Goal: Browse casually: Explore the website without a specific task or goal

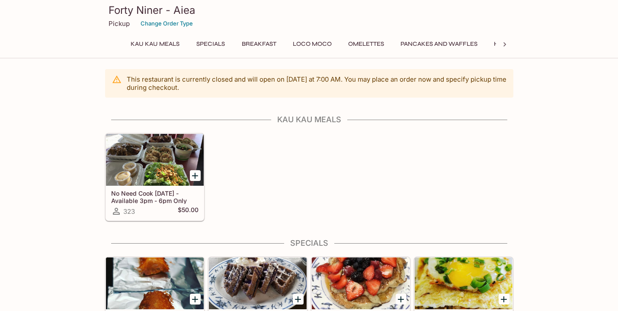
click at [161, 42] on button "Kau Kau Meals" at bounding box center [155, 44] width 58 height 12
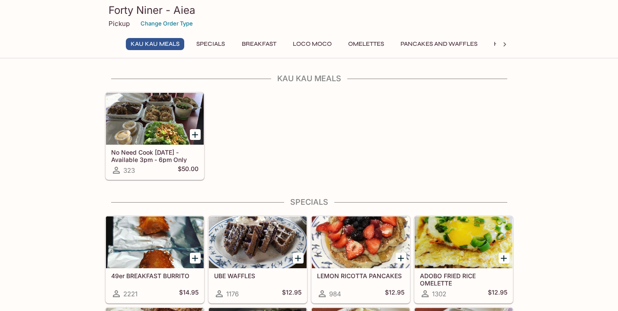
scroll to position [41, 0]
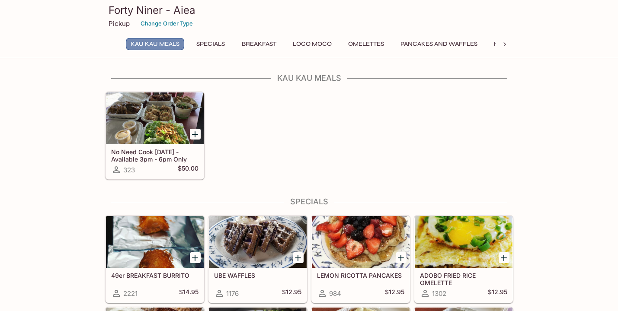
click at [161, 42] on button "Kau Kau Meals" at bounding box center [155, 44] width 58 height 12
click at [197, 136] on icon "Add No Need Cook Today - Available 3pm - 6pm Only" at bounding box center [195, 134] width 10 height 10
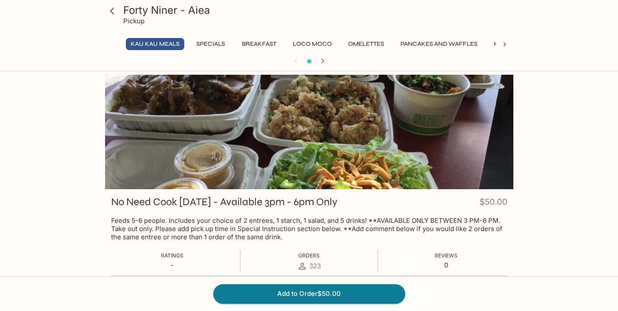
click at [207, 43] on button "Specials" at bounding box center [210, 44] width 39 height 12
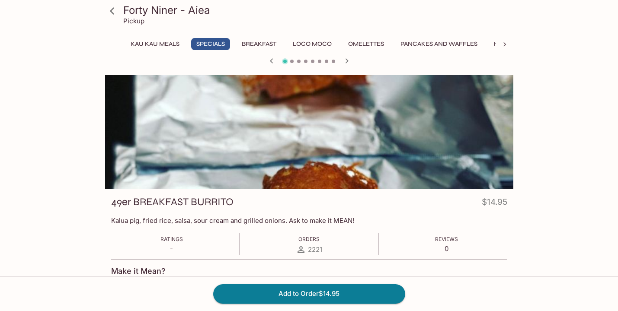
click at [503, 45] on icon at bounding box center [504, 44] width 3 height 4
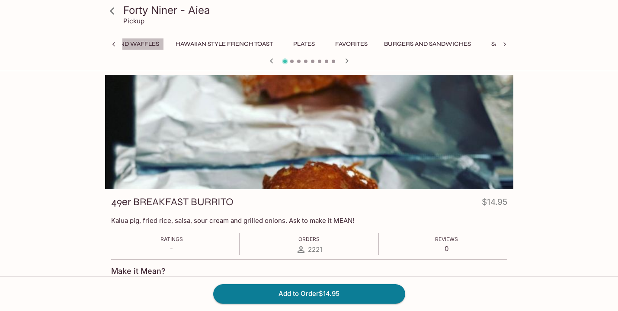
click at [139, 41] on button "Pancakes and Waffles" at bounding box center [120, 44] width 86 height 12
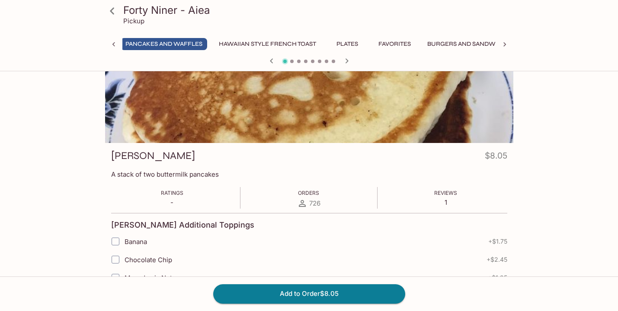
scroll to position [0, 0]
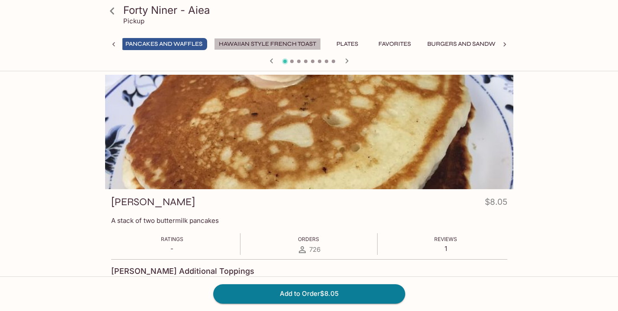
click at [275, 42] on button "Hawaiian Style French Toast" at bounding box center [267, 44] width 107 height 12
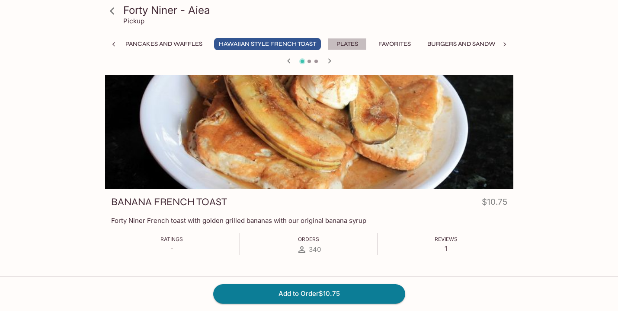
click at [348, 40] on button "Plates" at bounding box center [347, 44] width 39 height 12
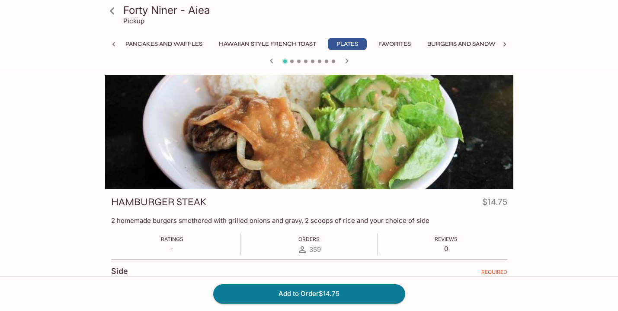
click at [396, 45] on button "Favorites" at bounding box center [394, 44] width 42 height 12
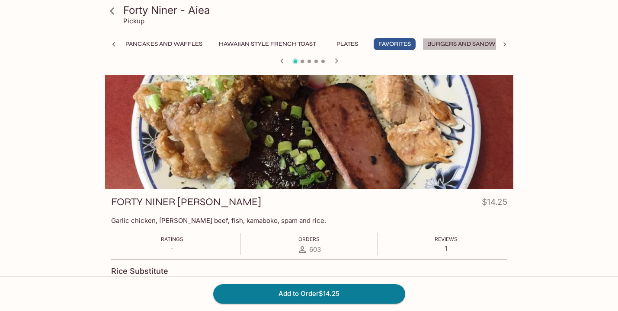
click at [473, 45] on button "Burgers and Sandwiches" at bounding box center [470, 44] width 96 height 12
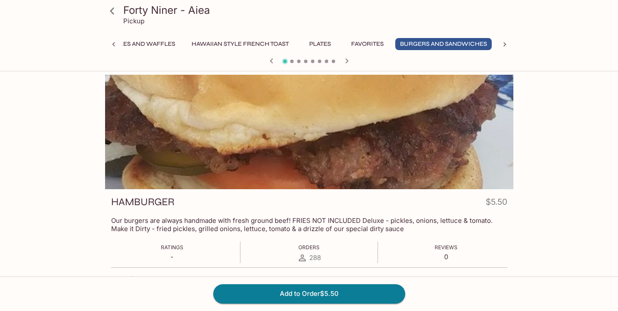
click at [504, 45] on icon at bounding box center [504, 44] width 9 height 9
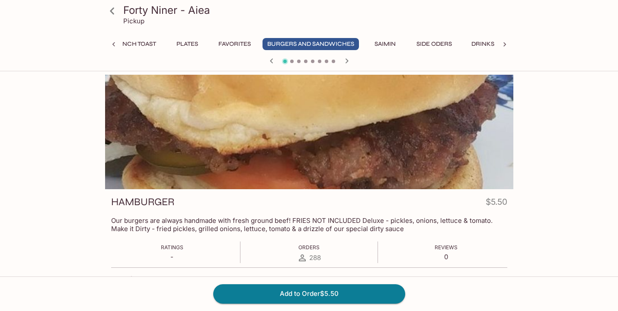
scroll to position [0, 446]
click at [428, 46] on button "Side Oders" at bounding box center [427, 44] width 45 height 12
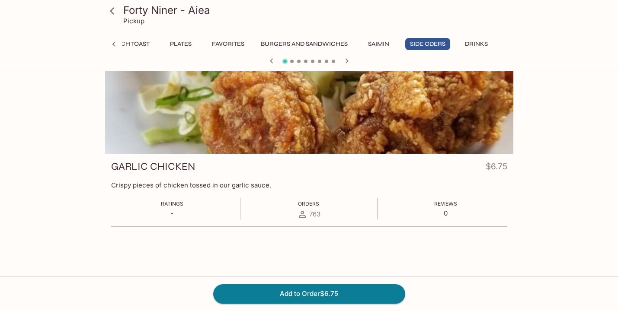
scroll to position [0, 0]
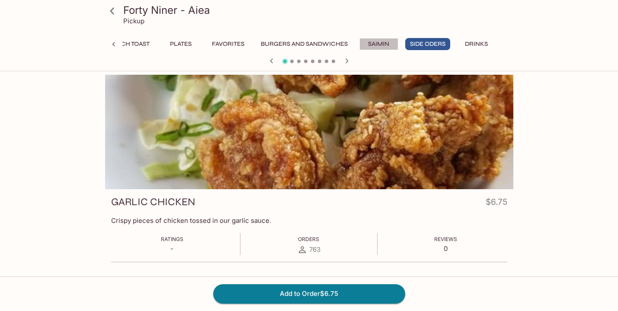
click at [378, 41] on button "Saimin" at bounding box center [378, 44] width 39 height 12
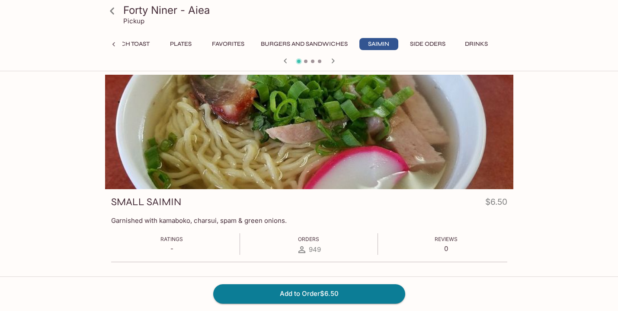
click at [225, 44] on button "Favorites" at bounding box center [228, 44] width 42 height 12
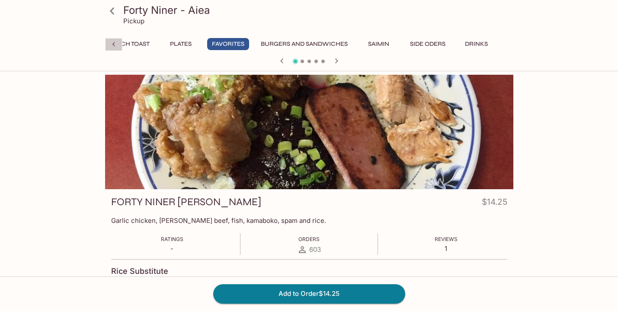
click at [114, 42] on icon at bounding box center [113, 44] width 9 height 9
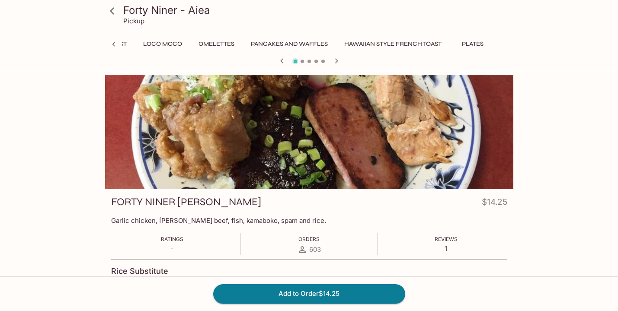
scroll to position [0, 128]
click at [114, 42] on icon at bounding box center [113, 44] width 9 height 9
click at [143, 42] on button "Kau Kau Meals" at bounding box center [155, 44] width 58 height 12
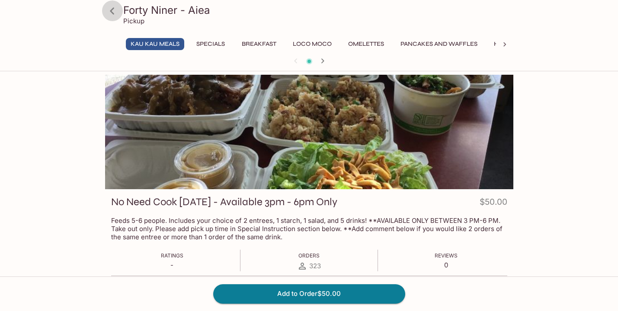
click at [110, 10] on icon at bounding box center [112, 10] width 15 height 15
click at [113, 10] on icon at bounding box center [112, 10] width 15 height 15
